Goal: Information Seeking & Learning: Learn about a topic

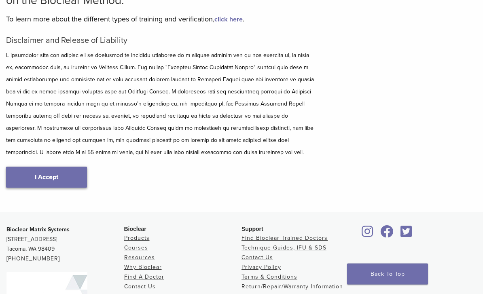
scroll to position [88, 0]
drag, startPoint x: 51, startPoint y: 176, endPoint x: 51, endPoint y: 263, distance: 87.8
click at [51, 176] on link "I Accept" at bounding box center [46, 177] width 81 height 21
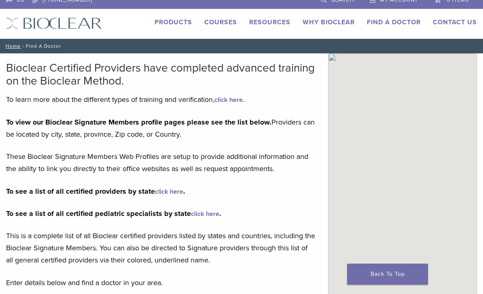
type input "*****"
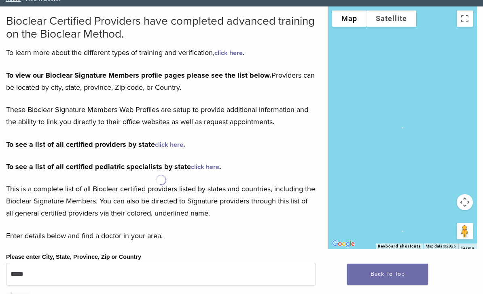
scroll to position [62, 0]
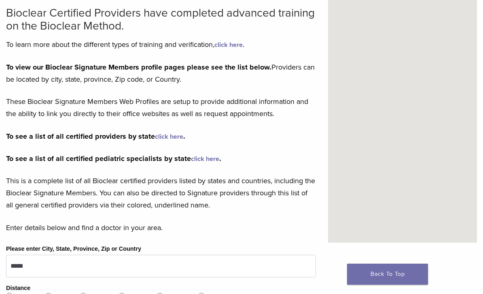
click at [173, 137] on link "click here" at bounding box center [169, 137] width 28 height 8
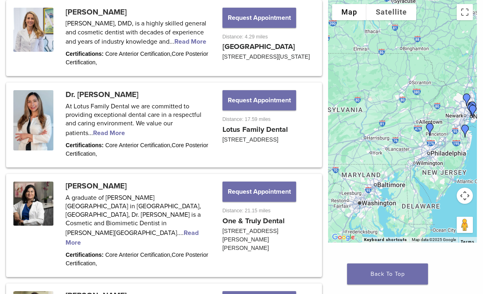
scroll to position [803, 0]
drag, startPoint x: 413, startPoint y: 126, endPoint x: 483, endPoint y: 115, distance: 70.4
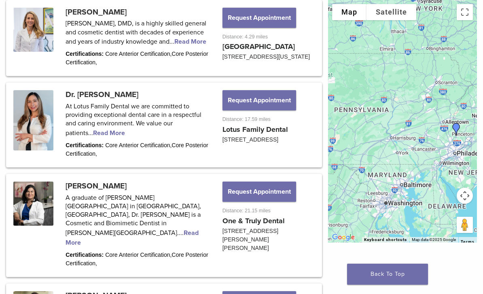
drag, startPoint x: 402, startPoint y: 113, endPoint x: 477, endPoint y: 163, distance: 89.3
click at [477, 163] on div "To navigate, press the arrow keys." at bounding box center [402, 121] width 149 height 243
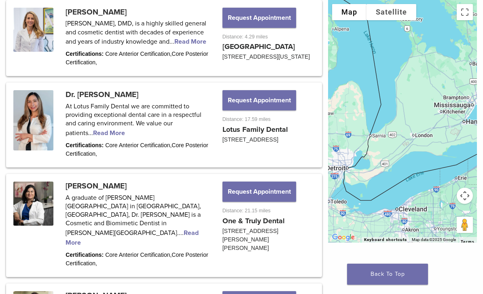
drag, startPoint x: 422, startPoint y: 132, endPoint x: 483, endPoint y: 120, distance: 62.3
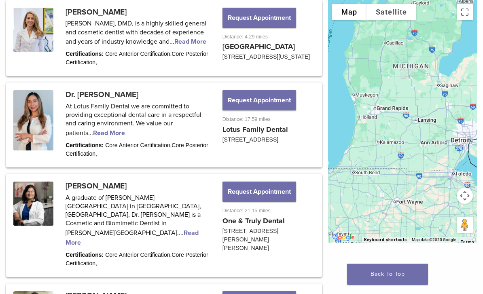
drag, startPoint x: 413, startPoint y: 128, endPoint x: 483, endPoint y: 115, distance: 70.8
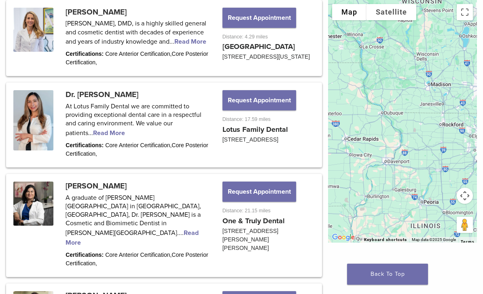
drag, startPoint x: 396, startPoint y: 121, endPoint x: 439, endPoint y: 132, distance: 43.9
click at [439, 132] on div at bounding box center [402, 121] width 149 height 243
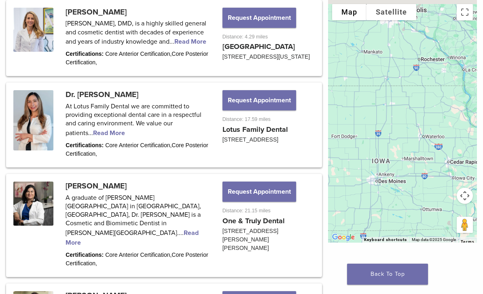
drag, startPoint x: 355, startPoint y: 130, endPoint x: 451, endPoint y: 150, distance: 97.9
click at [451, 150] on div at bounding box center [402, 121] width 149 height 243
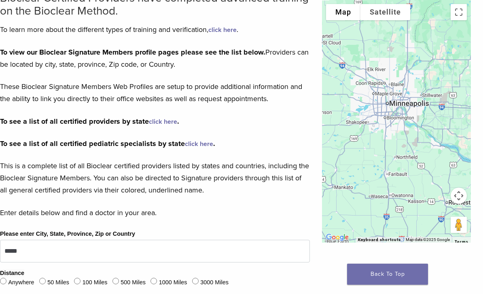
scroll to position [0, 6]
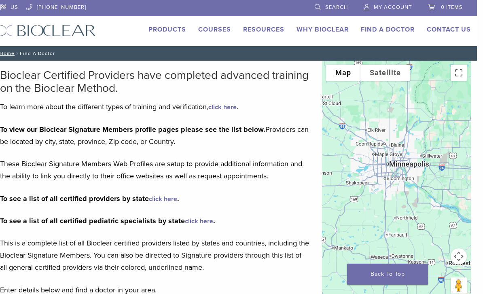
click at [382, 30] on link "Find A Doctor" at bounding box center [388, 29] width 54 height 8
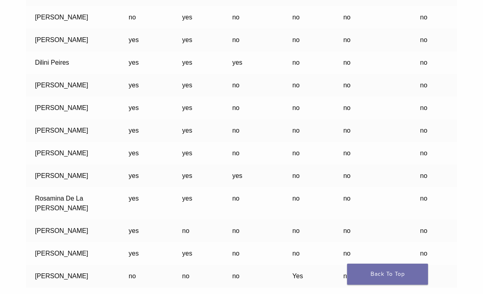
scroll to position [12676, 0]
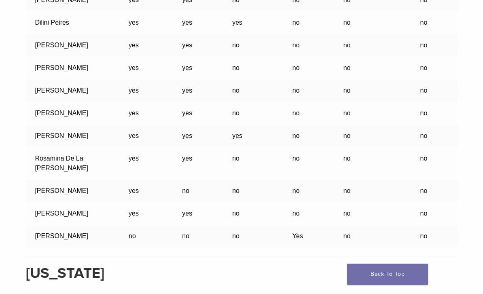
scroll to position [12702, 0]
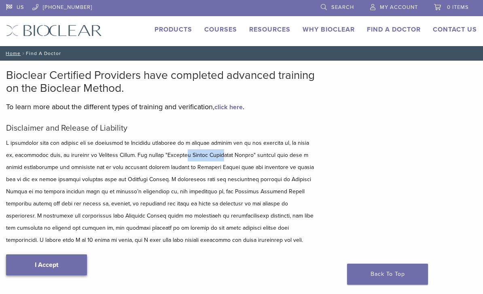
click at [51, 271] on link "I Accept" at bounding box center [46, 264] width 81 height 21
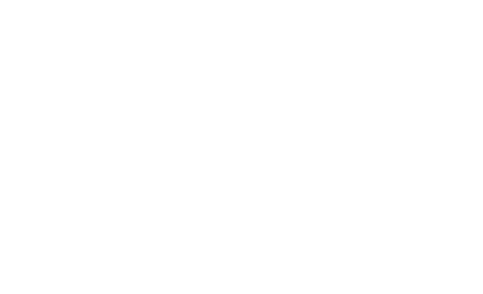
scroll to position [180, 0]
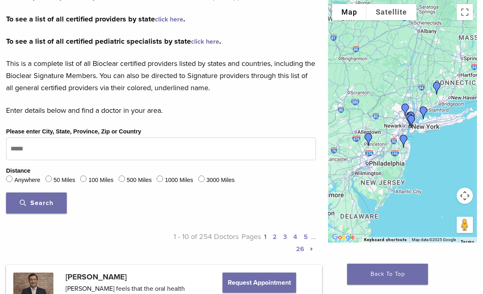
click at [169, 19] on link "click here" at bounding box center [169, 19] width 28 height 8
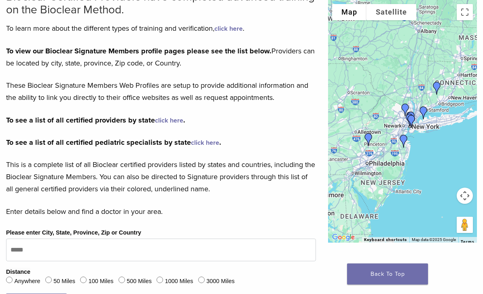
scroll to position [0, 0]
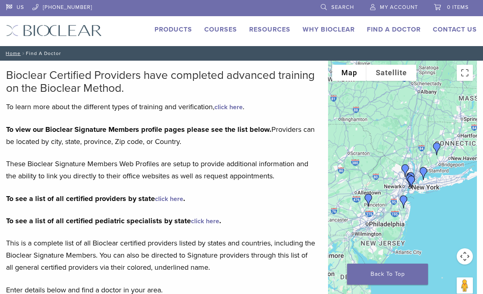
click at [180, 28] on link "Products" at bounding box center [174, 29] width 38 height 8
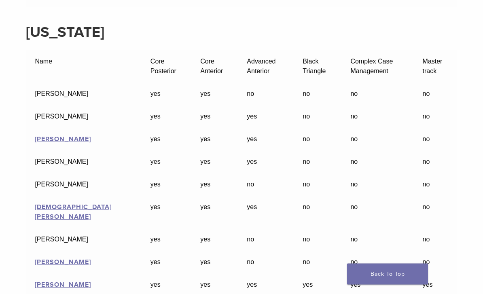
scroll to position [10269, 0]
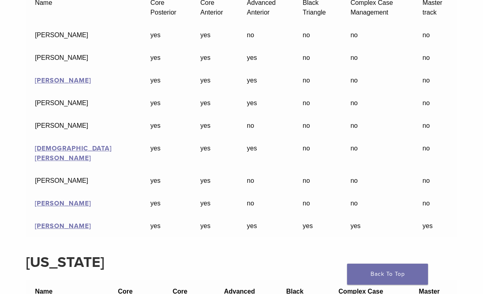
scroll to position [10295, 0]
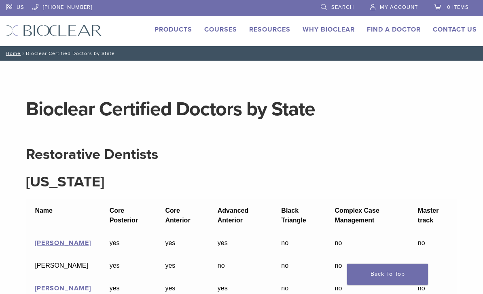
scroll to position [10295, 0]
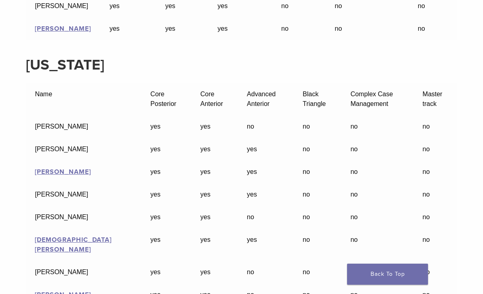
scroll to position [10193, 0]
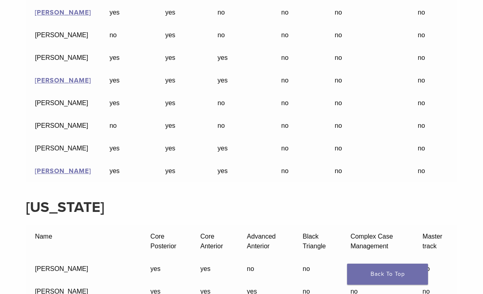
scroll to position [10061, 0]
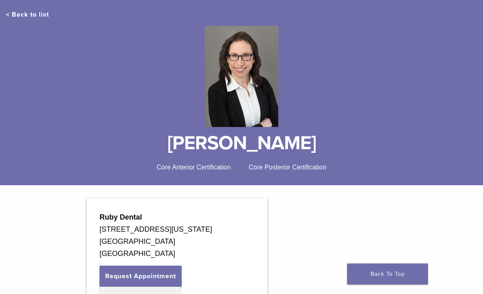
scroll to position [32, 0]
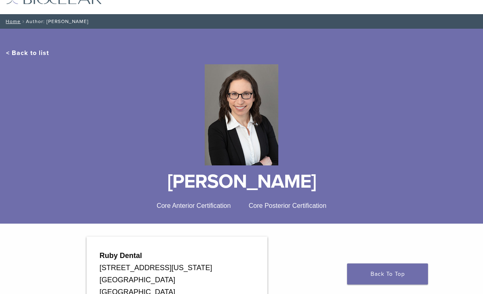
click at [38, 54] on link "< Back to list" at bounding box center [27, 53] width 43 height 8
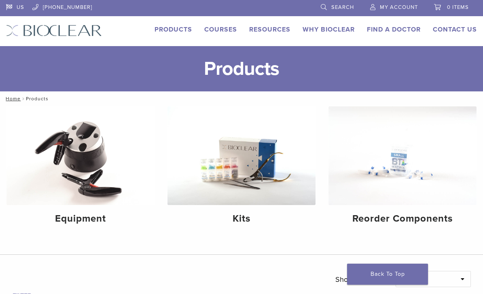
click at [222, 30] on link "Courses" at bounding box center [220, 29] width 33 height 8
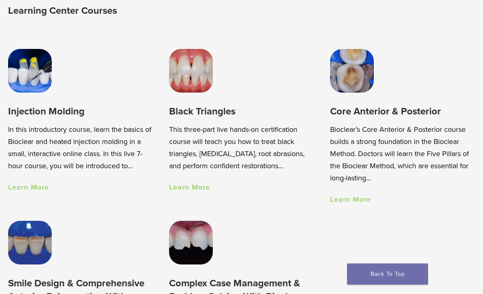
scroll to position [493, 0]
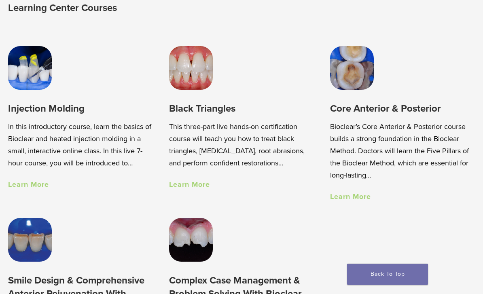
click at [341, 197] on link "Learn More" at bounding box center [350, 196] width 41 height 9
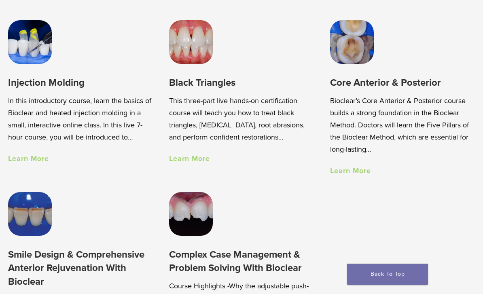
click at [199, 156] on link "Learn More" at bounding box center [189, 158] width 41 height 9
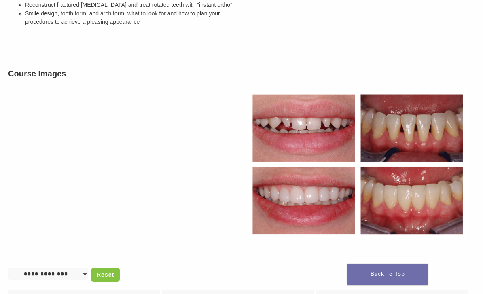
scroll to position [420, 0]
